Goal: Task Accomplishment & Management: Use online tool/utility

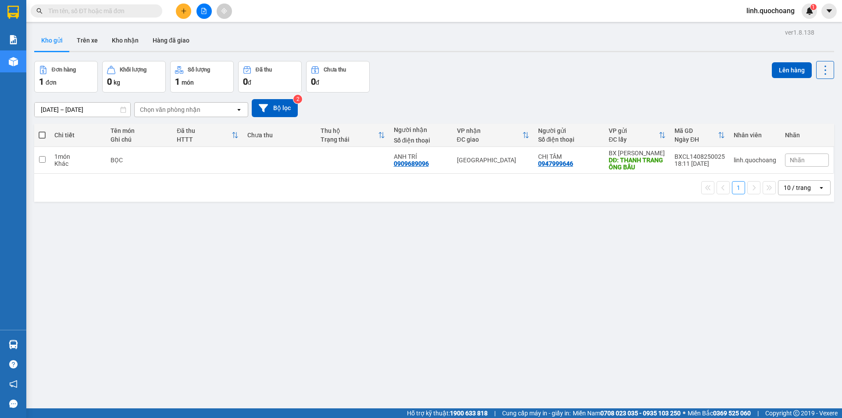
click at [239, 176] on div "1 10 / trang open" at bounding box center [434, 188] width 800 height 28
click at [246, 164] on td at bounding box center [279, 160] width 73 height 27
checkbox input "true"
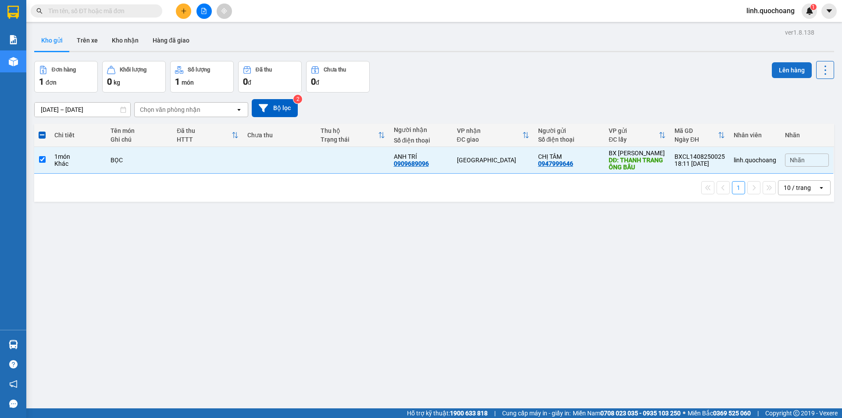
click at [788, 73] on button "Lên hàng" at bounding box center [792, 70] width 40 height 16
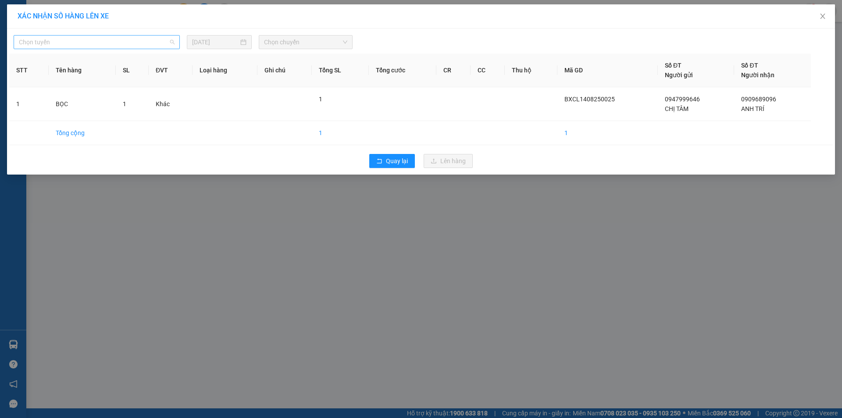
click at [155, 39] on span "Chọn tuyến" at bounding box center [97, 42] width 156 height 13
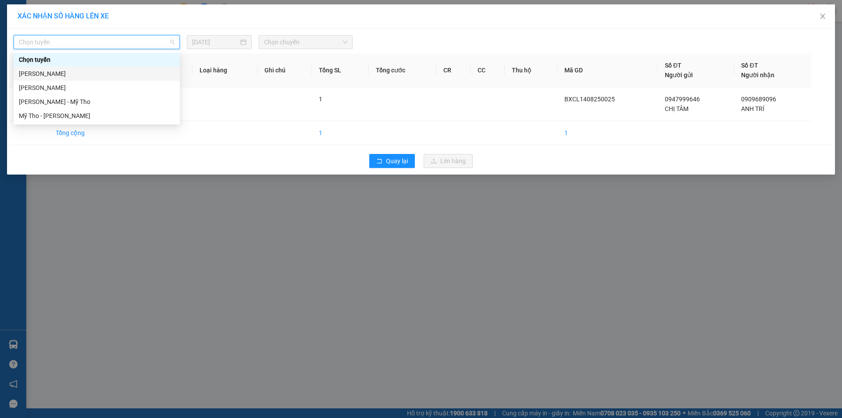
click at [158, 68] on div "[PERSON_NAME]" at bounding box center [97, 74] width 166 height 14
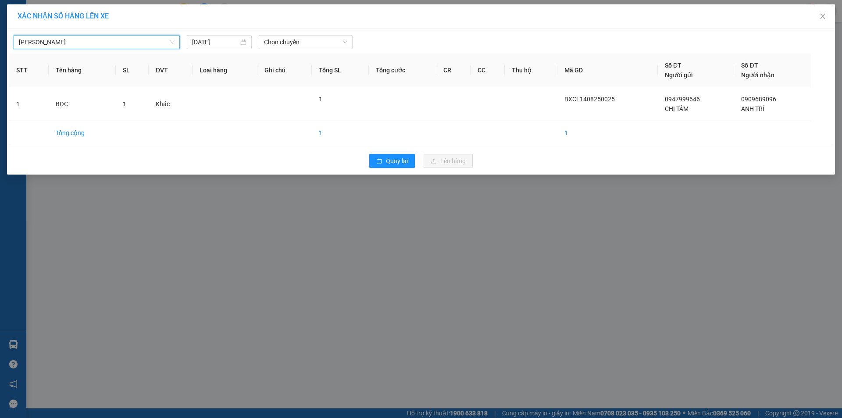
click at [300, 50] on div "[PERSON_NAME] [DATE] Chọn chuyến STT Tên hàng SL ĐVT Loại hàng Ghi chú Tổng SL …" at bounding box center [421, 102] width 828 height 146
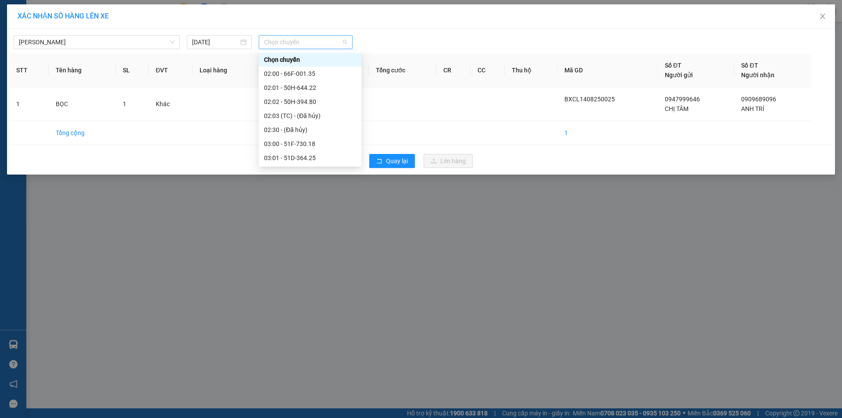
click at [307, 39] on span "Chọn chuyến" at bounding box center [305, 42] width 83 height 13
click at [292, 154] on div "19:00 (TC) - 50H-299.15" at bounding box center [310, 158] width 92 height 10
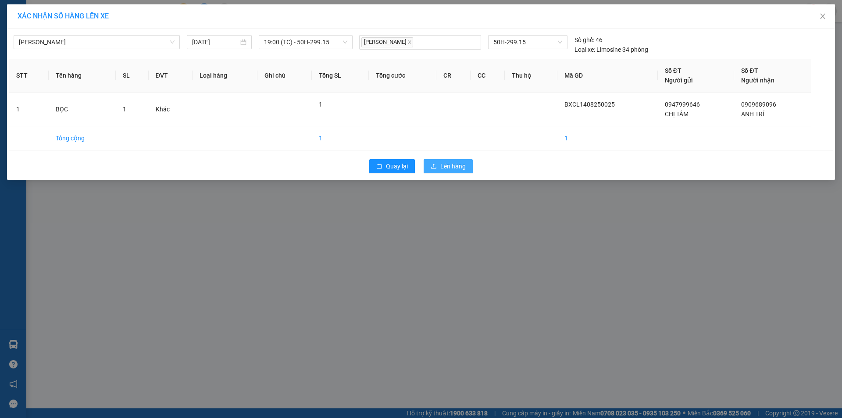
click at [463, 161] on button "Lên hàng" at bounding box center [448, 166] width 49 height 14
